Goal: Transaction & Acquisition: Purchase product/service

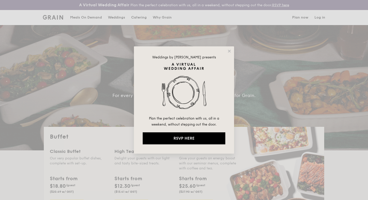
select select
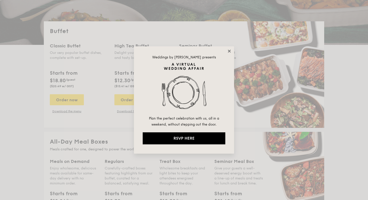
click at [229, 51] on icon at bounding box center [229, 51] width 3 height 3
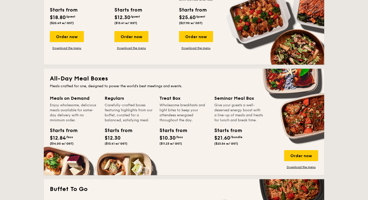
scroll to position [175, 0]
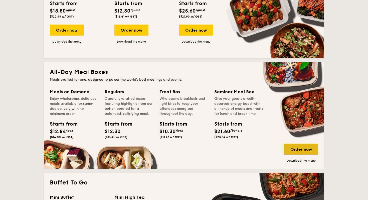
click at [291, 149] on div "Order now" at bounding box center [301, 149] width 34 height 11
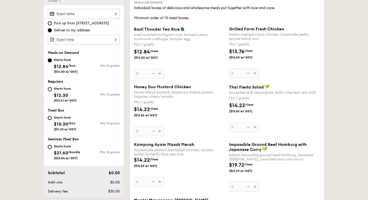
scroll to position [155, 0]
click at [50, 90] on input "Starts from $12.30 ($13.41 w/ GST) Min 10 guests" at bounding box center [50, 90] width 4 height 4
radio input "true"
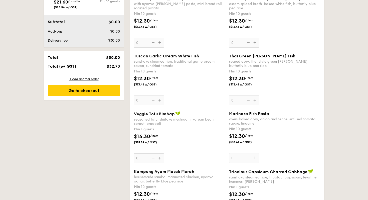
scroll to position [308, 0]
